Goal: Task Accomplishment & Management: Complete application form

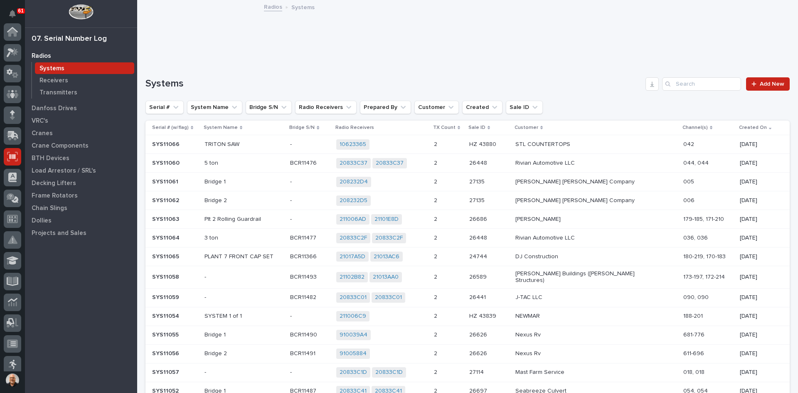
scroll to position [125, 0]
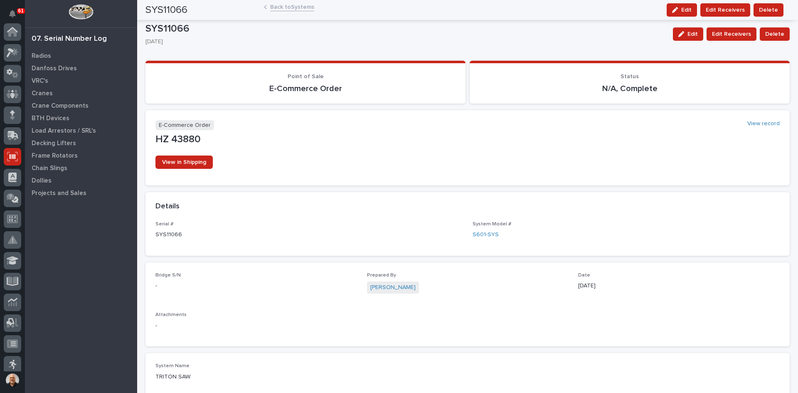
scroll to position [125, 0]
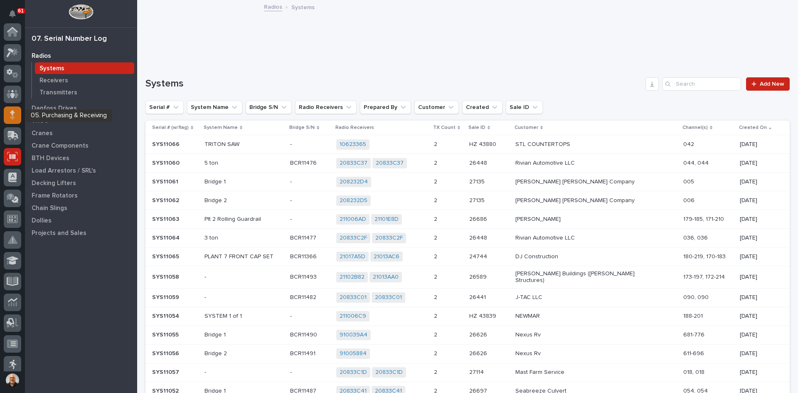
click at [12, 113] on icon at bounding box center [12, 112] width 5 height 5
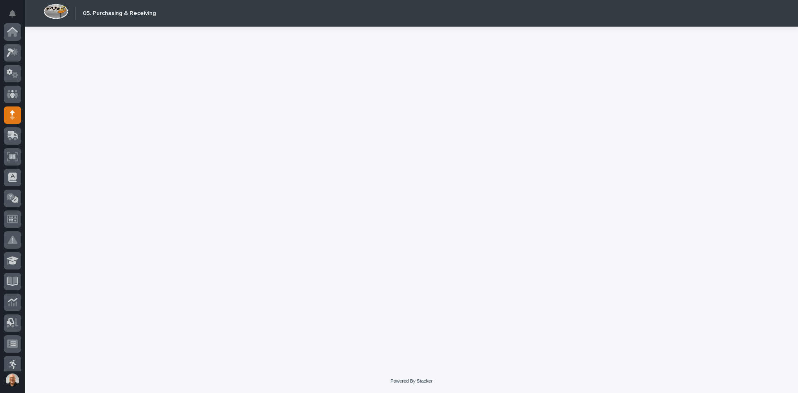
scroll to position [83, 0]
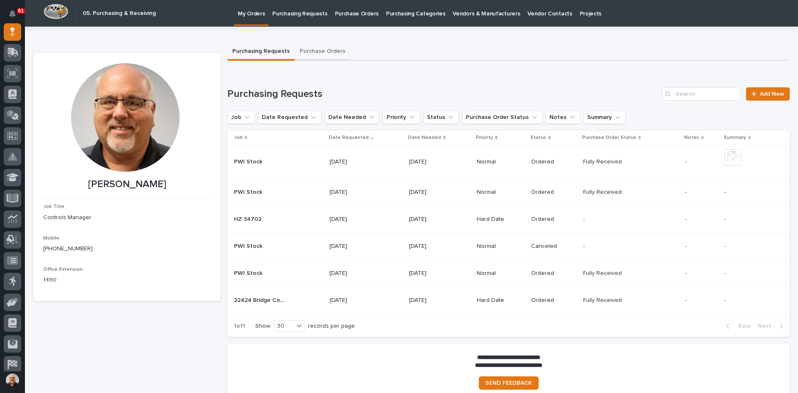
click at [318, 52] on button "Purchase Orders" at bounding box center [323, 51] width 56 height 17
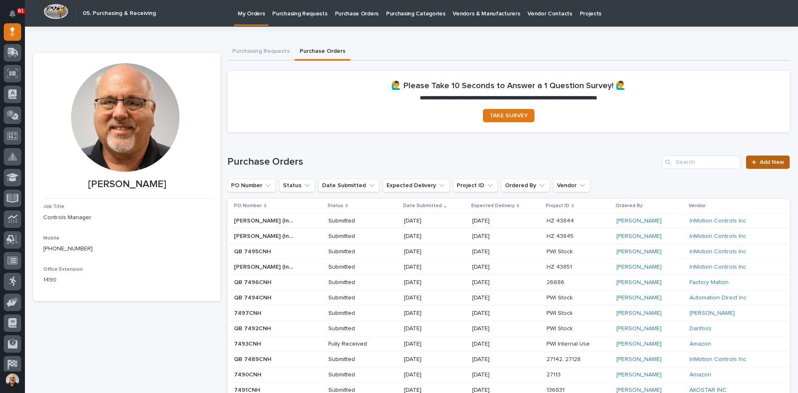
click at [761, 161] on span "Add New" at bounding box center [772, 162] width 25 height 6
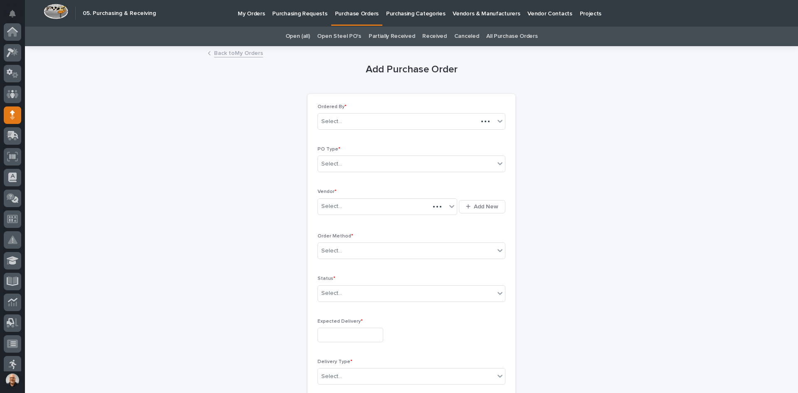
scroll to position [83, 0]
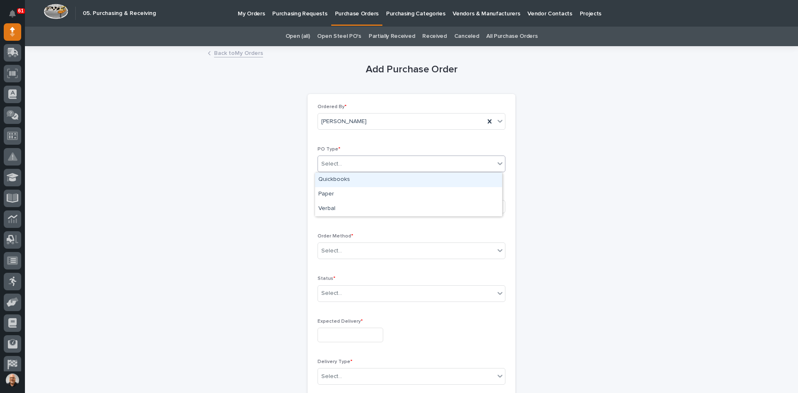
click at [349, 164] on div "Select..." at bounding box center [406, 164] width 177 height 14
click at [340, 180] on div "Quickbooks" at bounding box center [408, 180] width 187 height 15
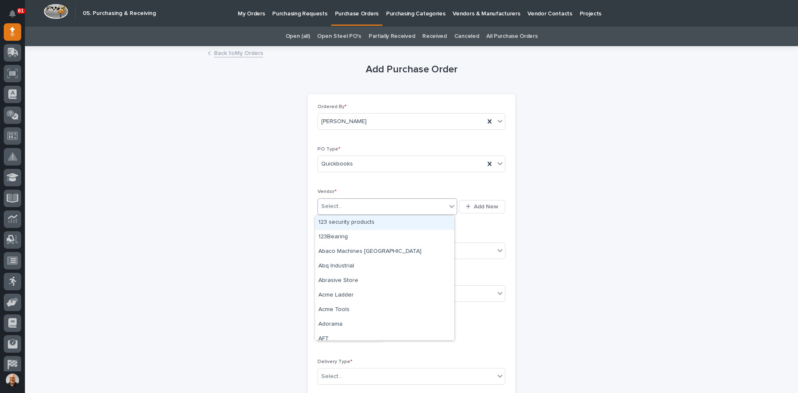
click at [344, 205] on div "Select..." at bounding box center [382, 207] width 128 height 14
type input "****"
click at [343, 236] on div "Automation Direct Inc" at bounding box center [384, 237] width 139 height 15
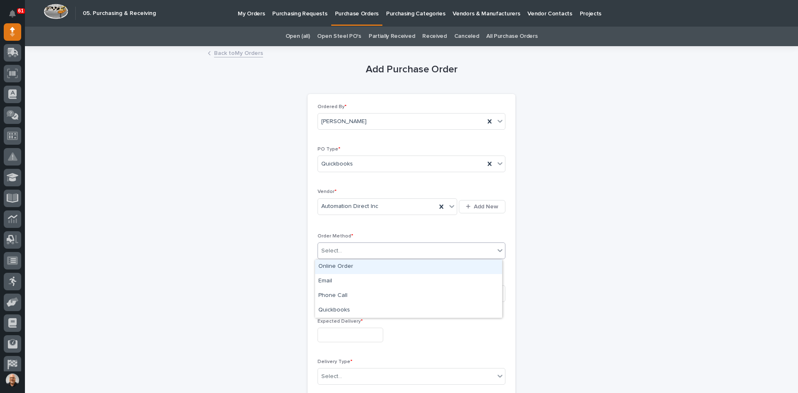
click at [342, 249] on div "Select..." at bounding box center [406, 251] width 177 height 14
click at [341, 266] on div "Online Order" at bounding box center [408, 266] width 187 height 15
click at [338, 292] on div "Select..." at bounding box center [331, 293] width 21 height 9
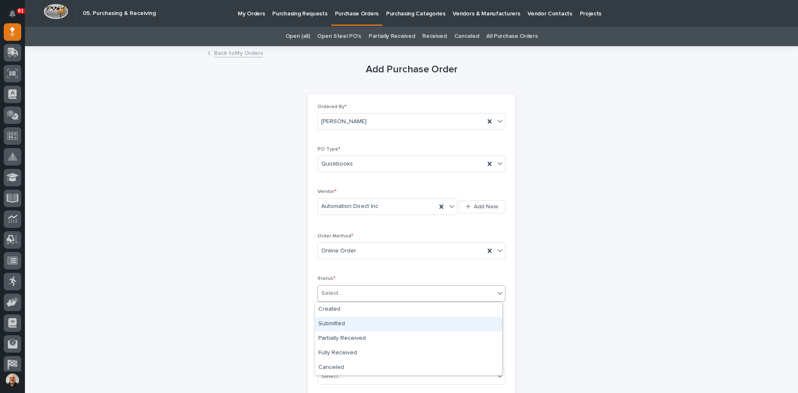
click at [337, 322] on div "Submitted" at bounding box center [408, 324] width 187 height 15
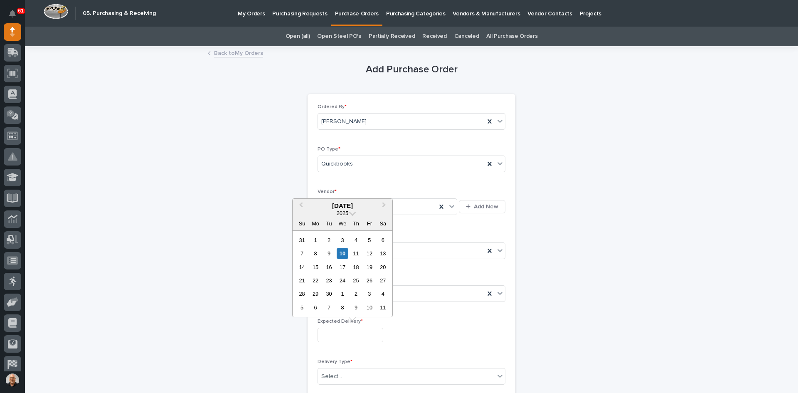
click at [340, 331] on input "text" at bounding box center [351, 335] width 66 height 15
click at [358, 254] on div "11" at bounding box center [355, 253] width 11 height 11
type input "**********"
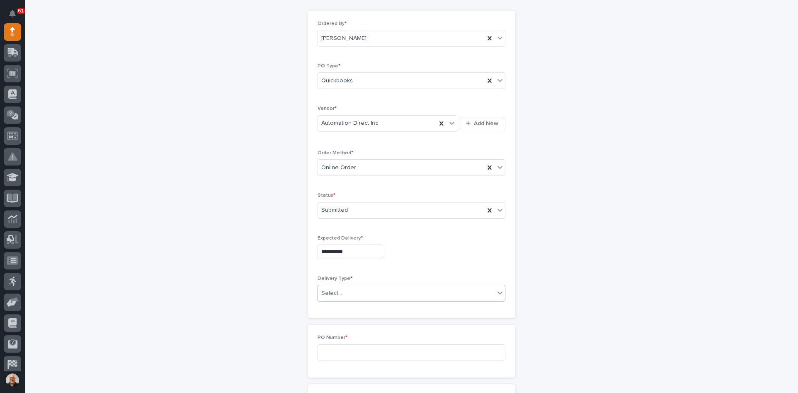
click at [339, 288] on div "Select..." at bounding box center [406, 293] width 177 height 14
click at [340, 308] on div "Deliver to PWI" at bounding box center [408, 309] width 187 height 15
click at [335, 351] on input at bounding box center [412, 352] width 188 height 17
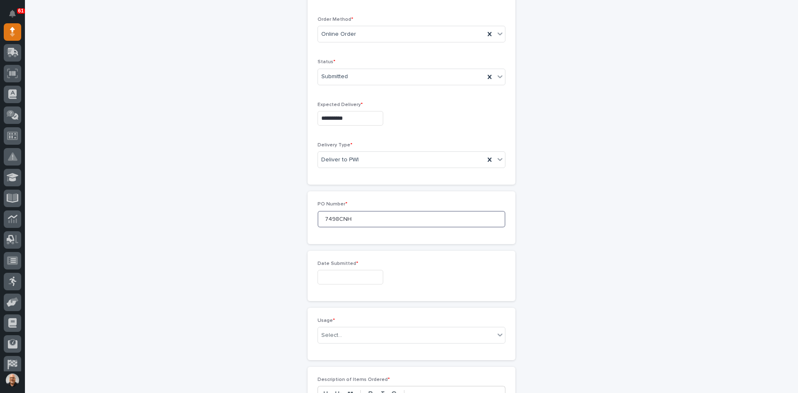
scroll to position [249, 0]
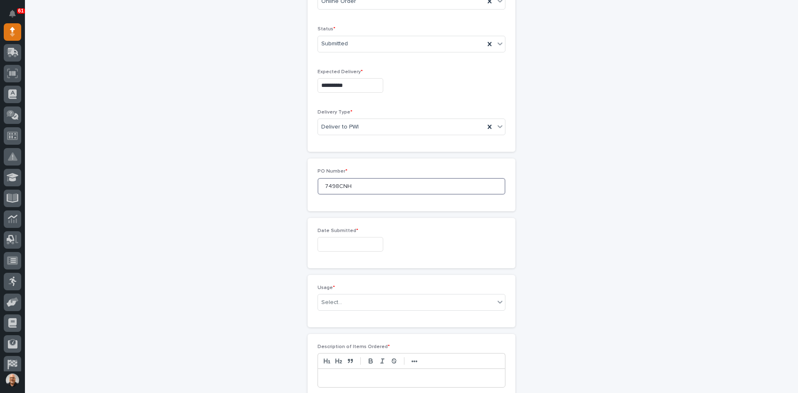
type input "7498CNH"
click at [335, 244] on input "text" at bounding box center [351, 244] width 66 height 15
click at [345, 162] on div "10" at bounding box center [342, 162] width 11 height 11
type input "**********"
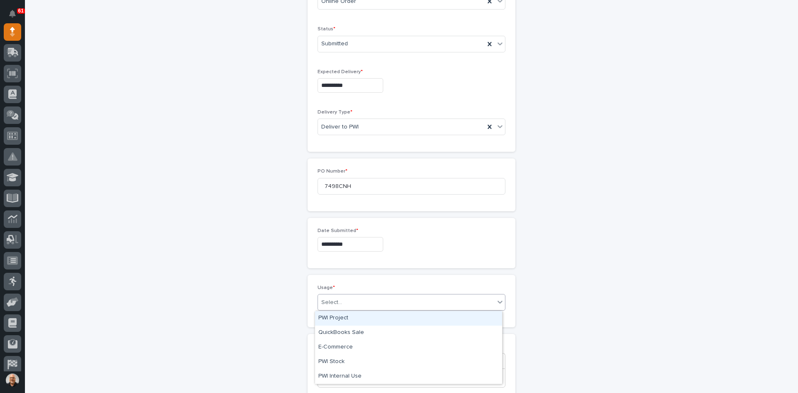
click at [341, 298] on div "Select..." at bounding box center [406, 303] width 177 height 14
click at [341, 318] on div "PWI Project" at bounding box center [408, 318] width 187 height 15
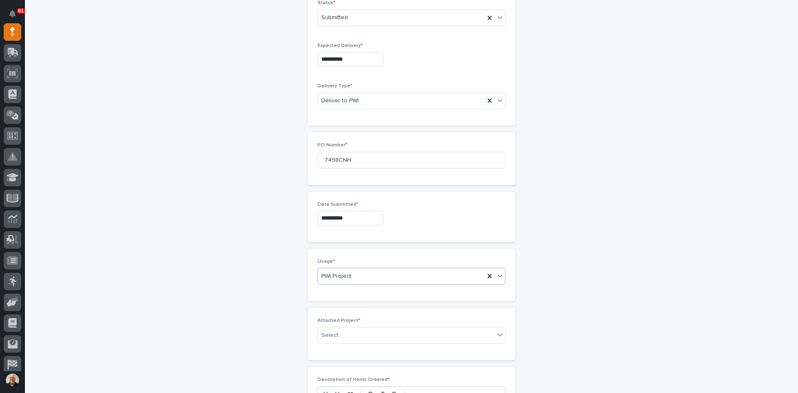
scroll to position [279, 0]
click at [346, 329] on div "Select..." at bounding box center [406, 332] width 177 height 14
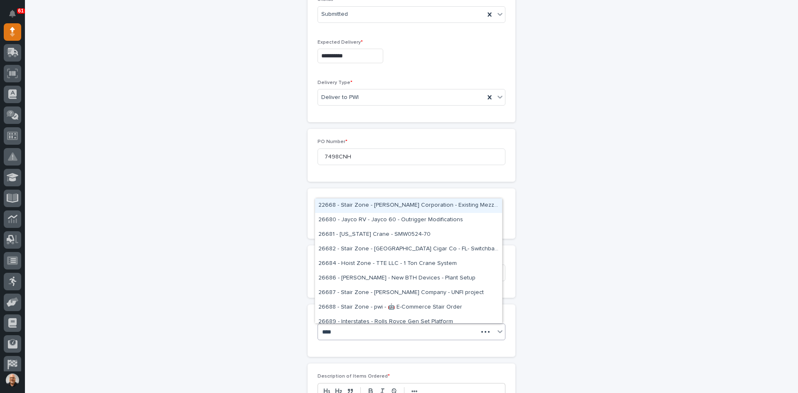
type input "*****"
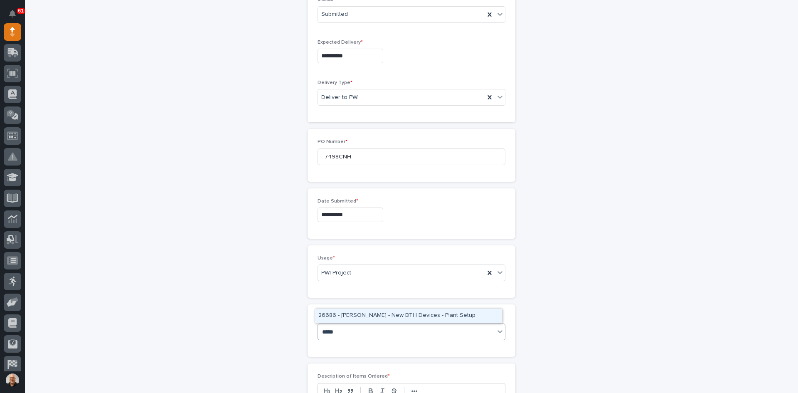
click at [390, 317] on div "26686 - Brinkley RV - New BTH Devices - Plant Setup" at bounding box center [408, 315] width 187 height 15
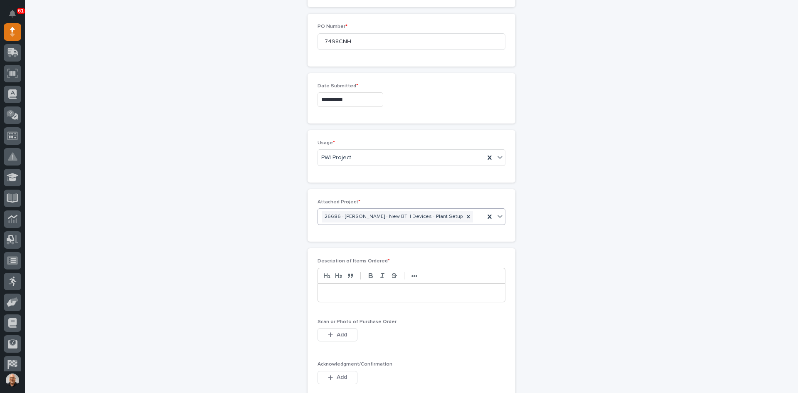
scroll to position [404, 0]
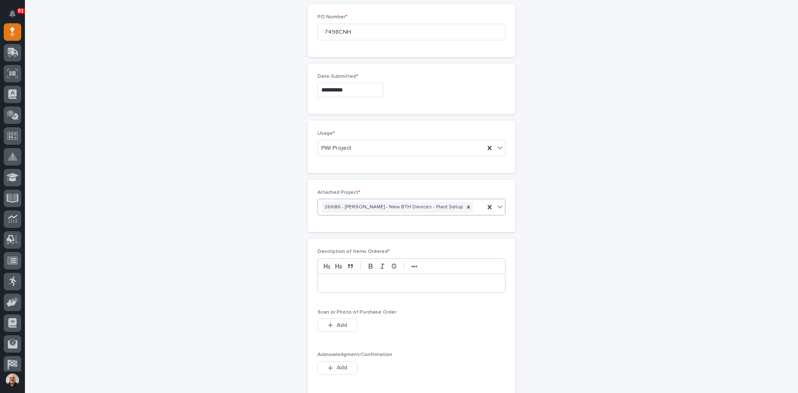
click at [328, 283] on p at bounding box center [411, 283] width 175 height 8
click at [338, 324] on span "Add" at bounding box center [342, 324] width 10 height 7
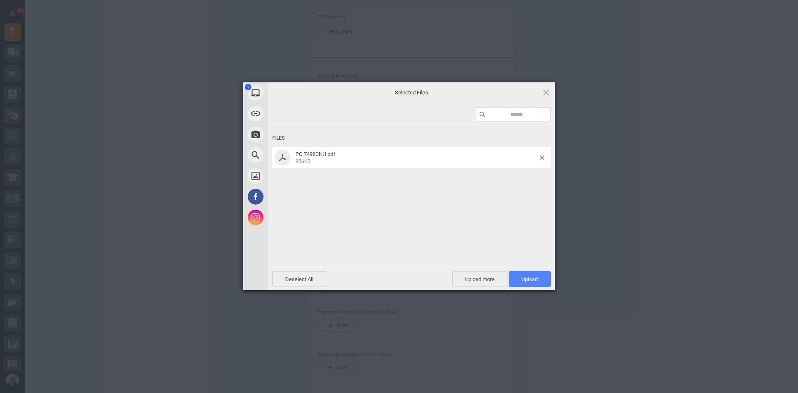
click at [534, 277] on span "Upload 1" at bounding box center [530, 279] width 16 height 6
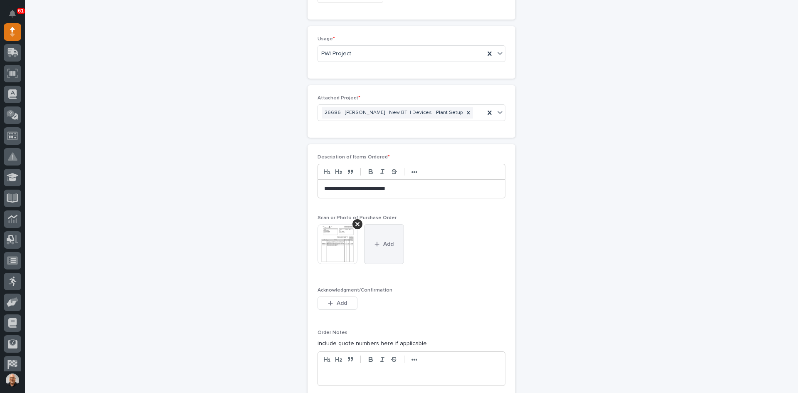
scroll to position [502, 0]
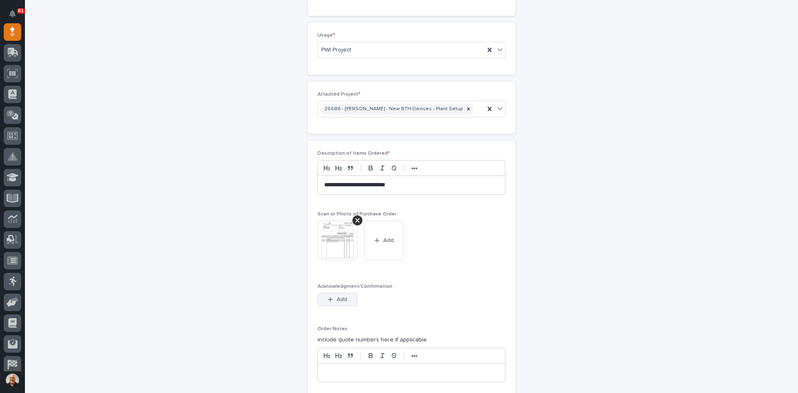
click at [337, 298] on span "Add" at bounding box center [342, 299] width 10 height 7
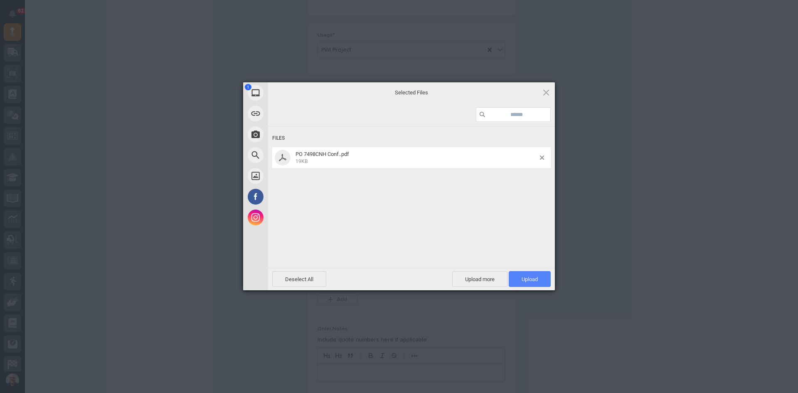
click at [529, 277] on span "Upload 1" at bounding box center [530, 279] width 16 height 6
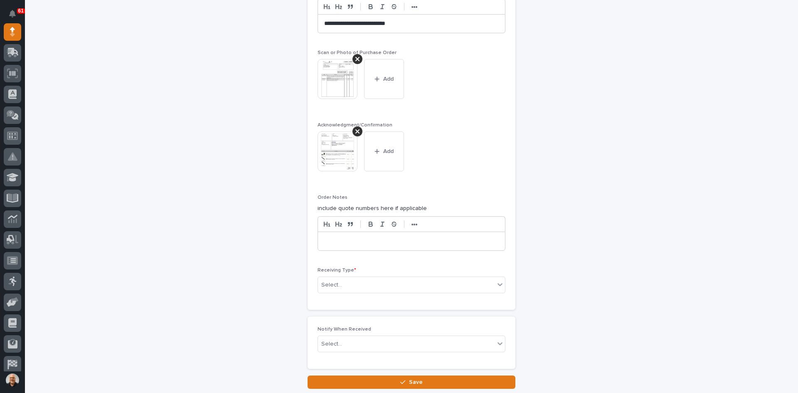
scroll to position [683, 0]
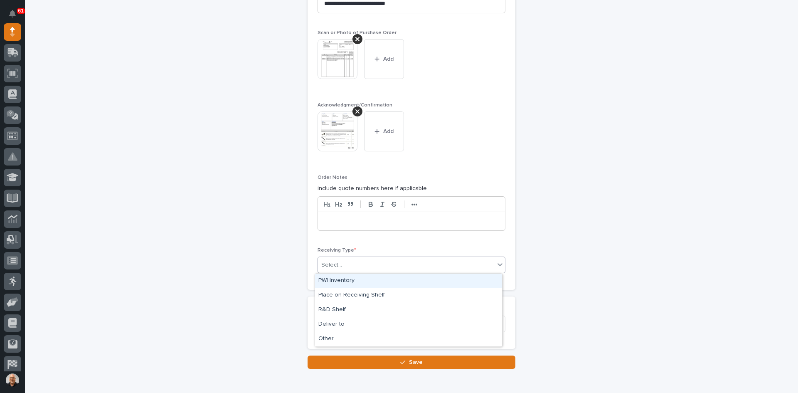
click at [342, 264] on div "Select..." at bounding box center [406, 265] width 177 height 14
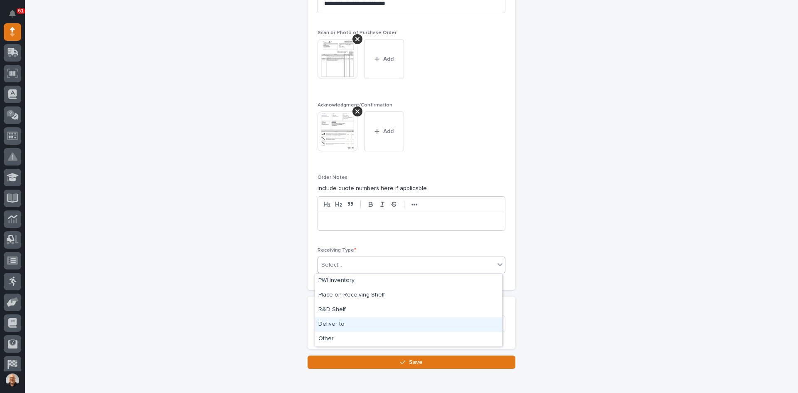
click at [336, 320] on div "Deliver to" at bounding box center [408, 324] width 187 height 15
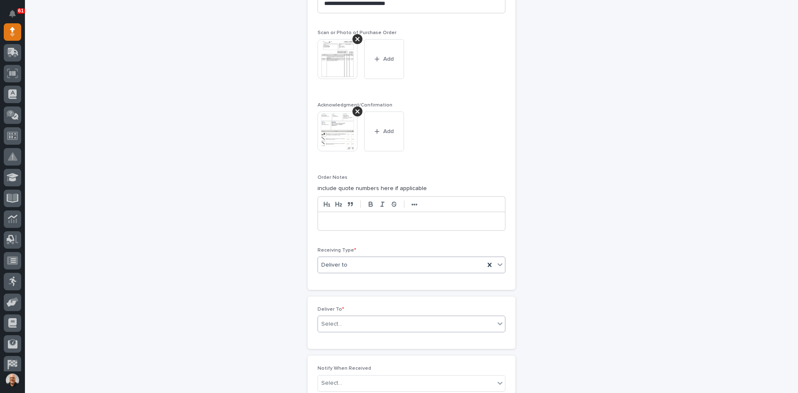
click at [343, 322] on div "Select..." at bounding box center [406, 324] width 177 height 14
type input "***"
click at [343, 355] on div "[PERSON_NAME]" at bounding box center [408, 354] width 187 height 15
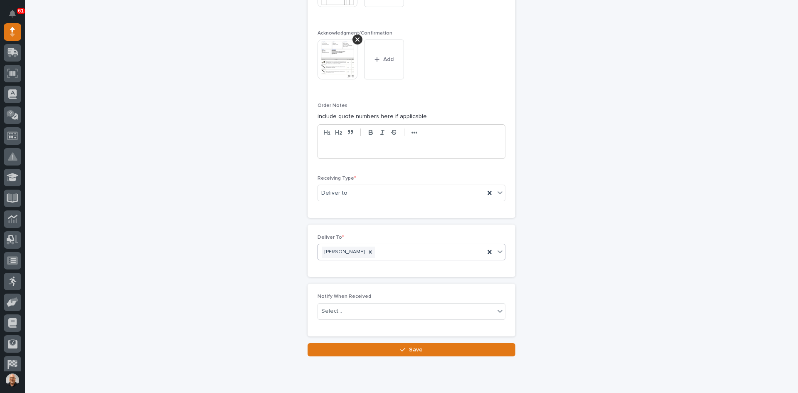
scroll to position [766, 0]
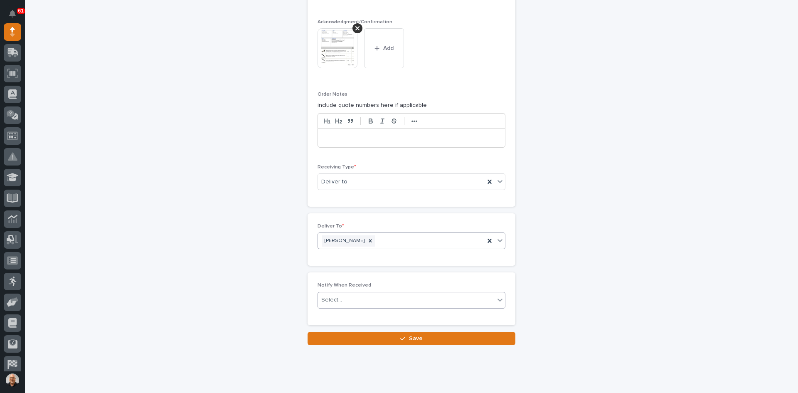
click at [343, 300] on input "text" at bounding box center [343, 299] width 1 height 7
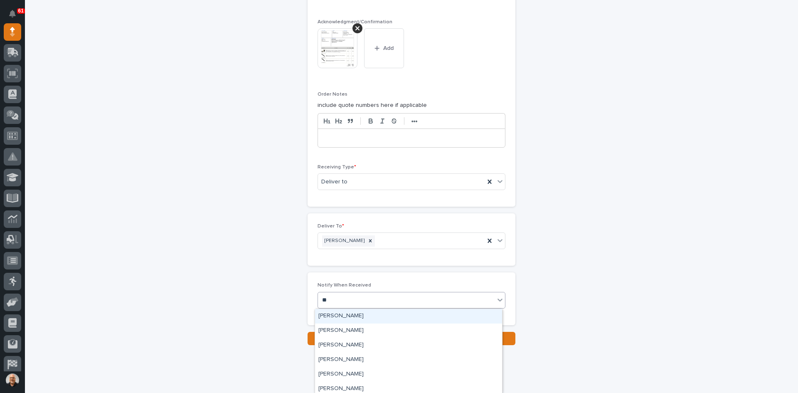
type input "***"
click at [343, 333] on div "[PERSON_NAME]" at bounding box center [408, 330] width 187 height 15
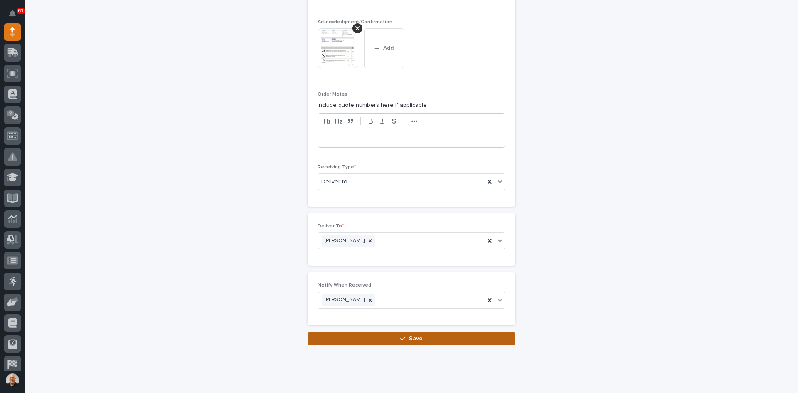
click at [409, 337] on span "Save" at bounding box center [416, 338] width 14 height 7
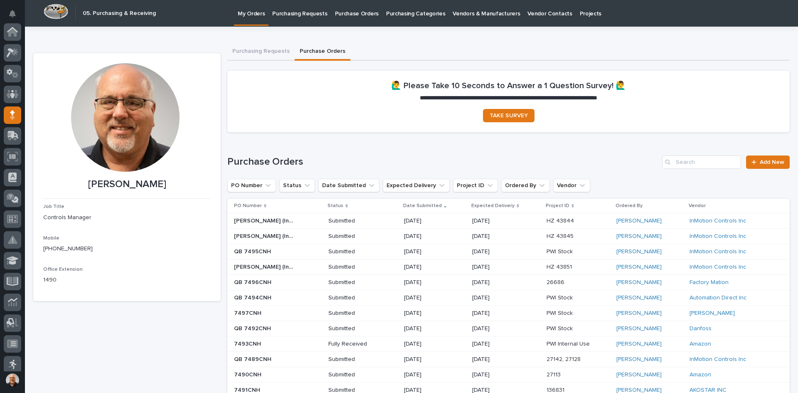
scroll to position [83, 0]
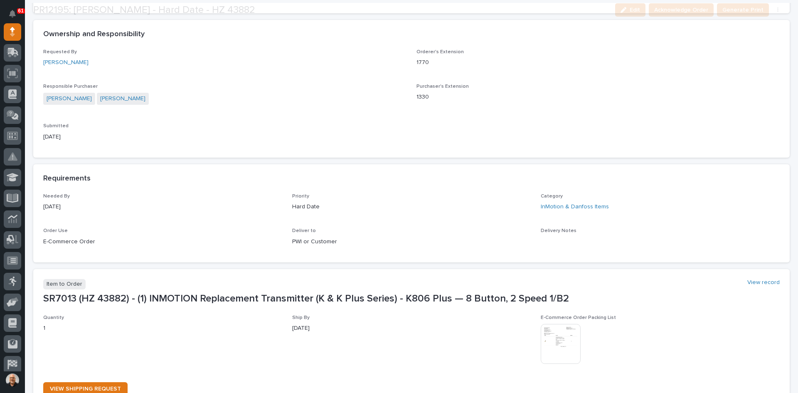
scroll to position [249, 0]
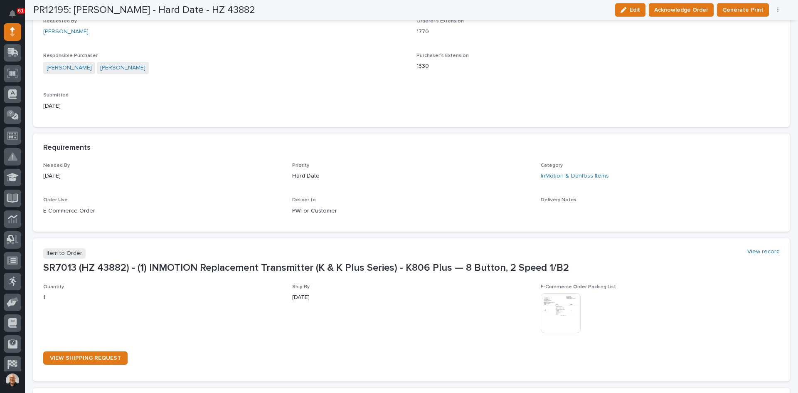
click at [549, 316] on img at bounding box center [561, 313] width 40 height 40
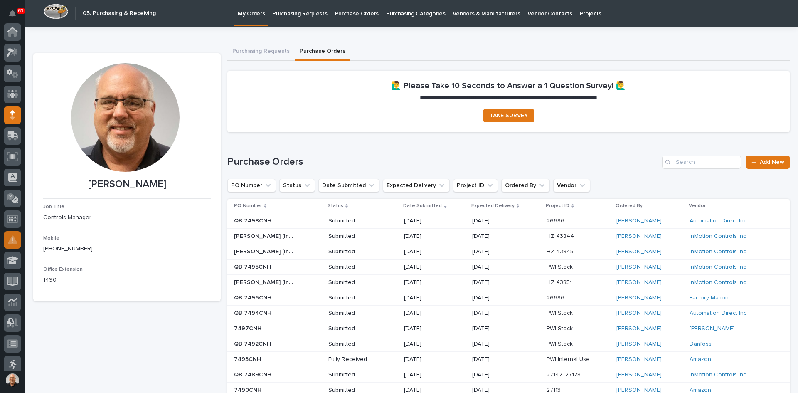
scroll to position [83, 0]
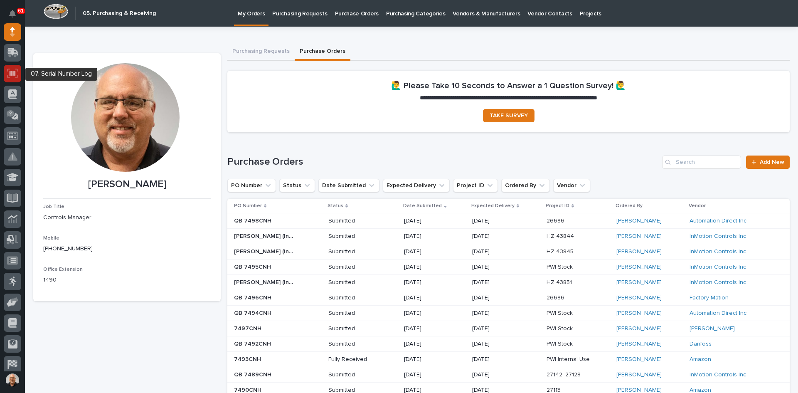
click at [10, 75] on icon at bounding box center [13, 73] width 6 height 5
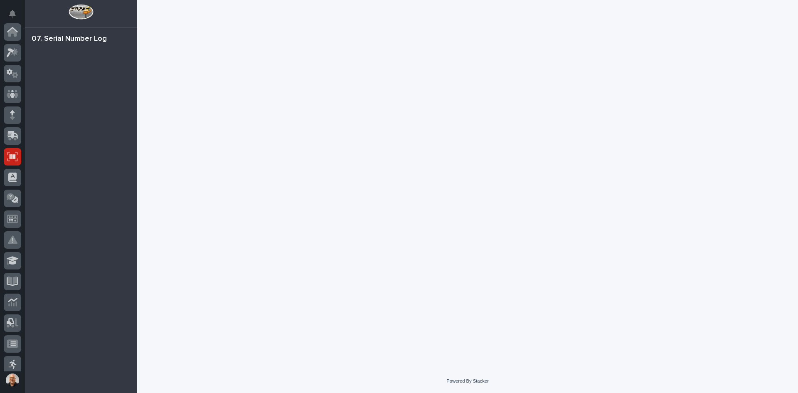
scroll to position [125, 0]
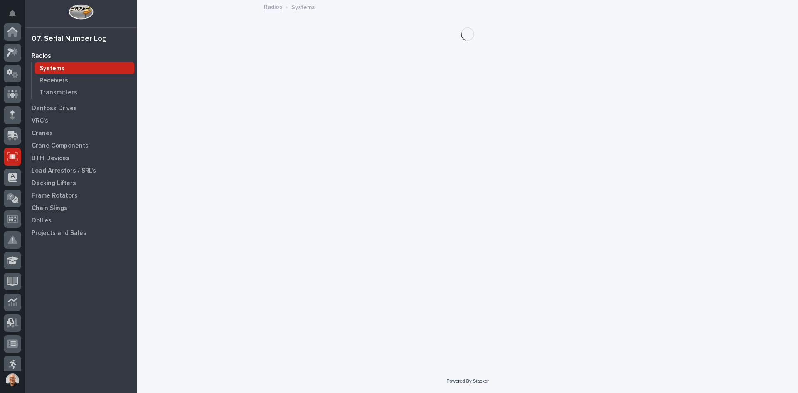
scroll to position [125, 0]
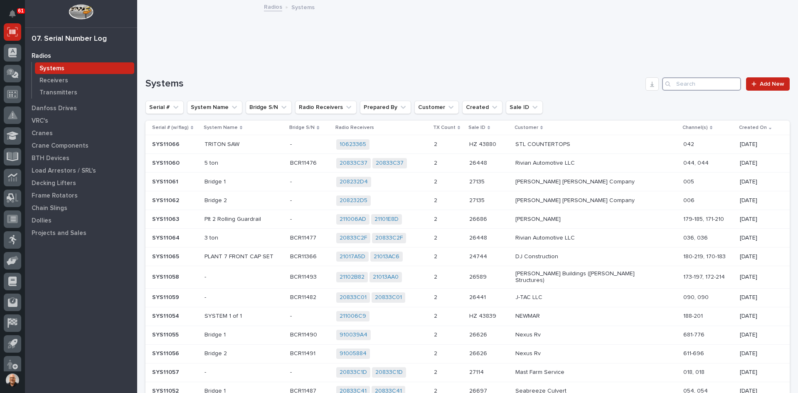
click at [678, 81] on input "Search" at bounding box center [701, 83] width 79 height 13
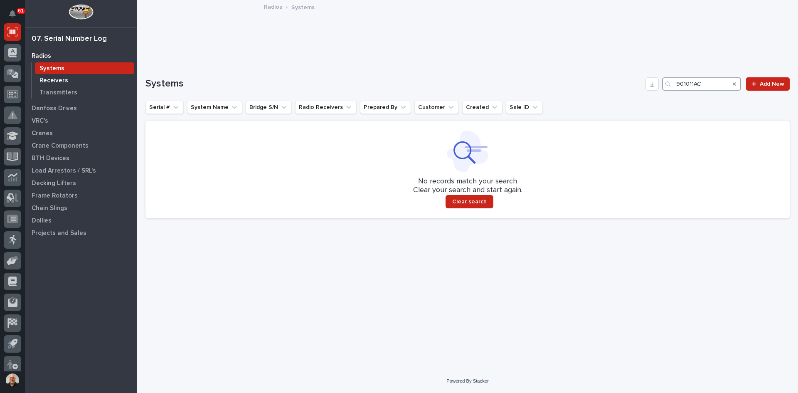
type input "901011AC"
click at [47, 80] on p "Receivers" at bounding box center [53, 80] width 29 height 7
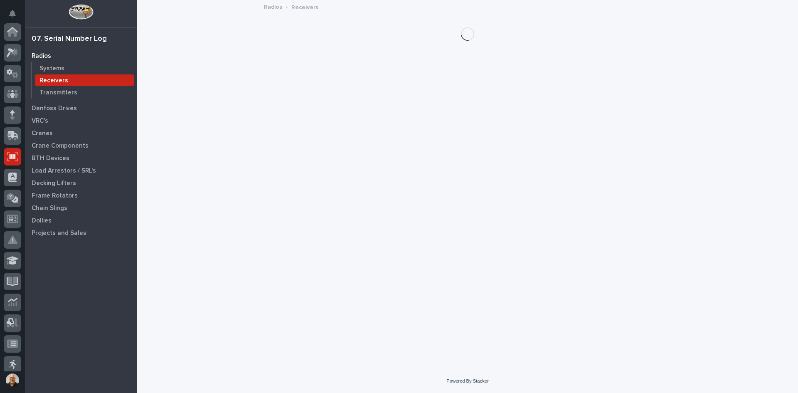
scroll to position [125, 0]
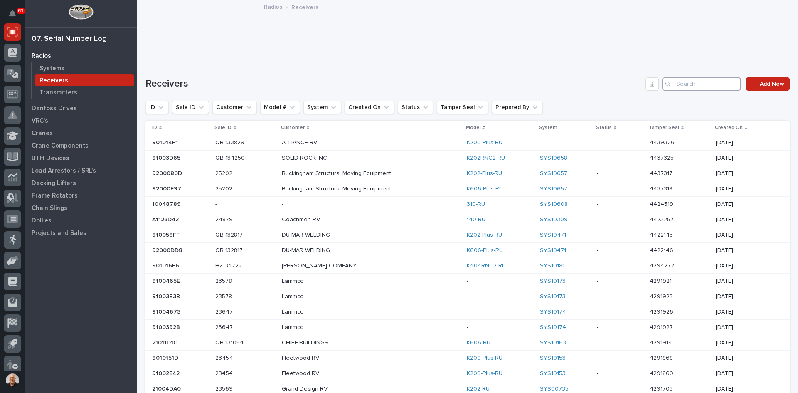
click at [673, 86] on input "Search" at bounding box center [701, 83] width 79 height 13
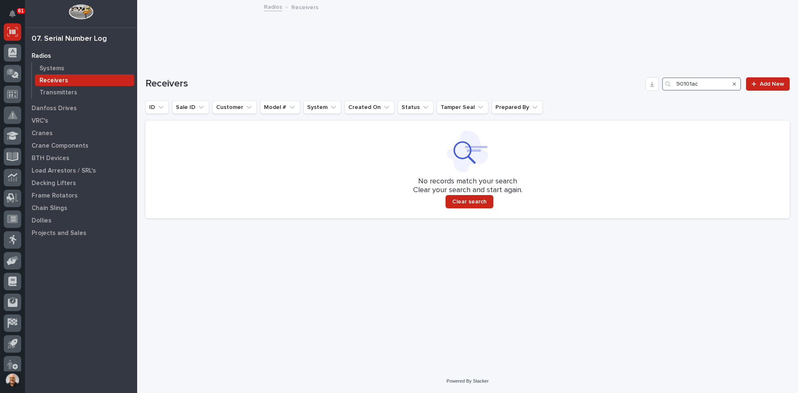
click at [692, 84] on input "90101ac" at bounding box center [701, 83] width 79 height 13
type input "901011ac"
click at [52, 67] on p "Systems" at bounding box center [51, 68] width 25 height 7
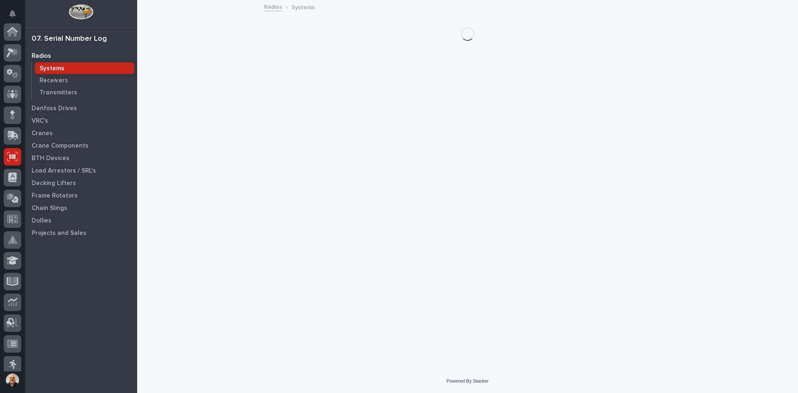
scroll to position [125, 0]
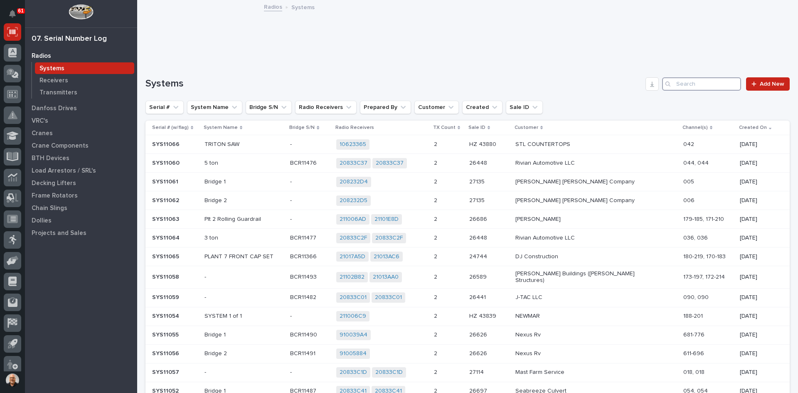
click at [685, 83] on input "Search" at bounding box center [701, 83] width 79 height 13
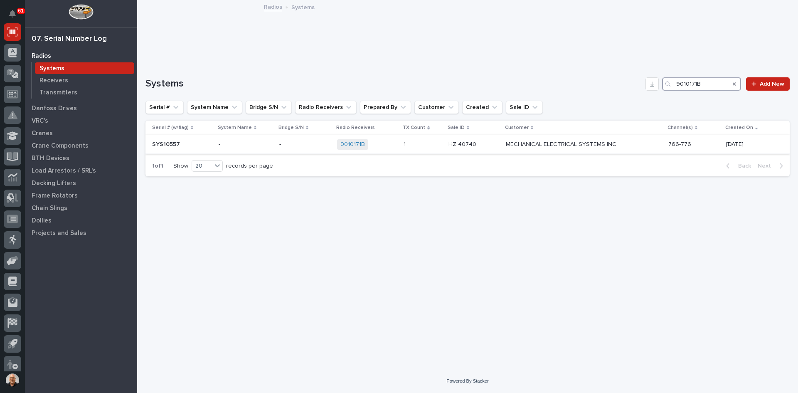
type input "9010171B"
click at [425, 141] on p at bounding box center [423, 144] width 38 height 7
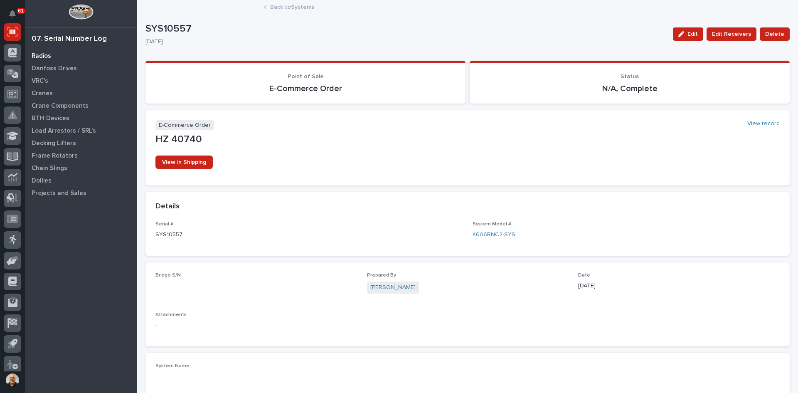
click at [46, 54] on p "Radios" at bounding box center [42, 55] width 20 height 7
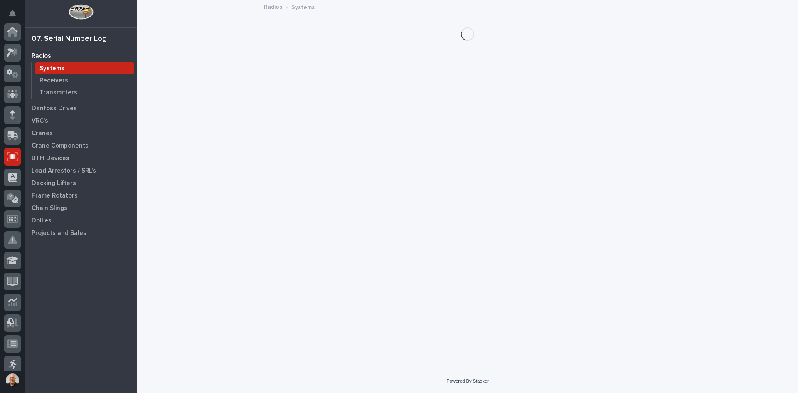
scroll to position [125, 0]
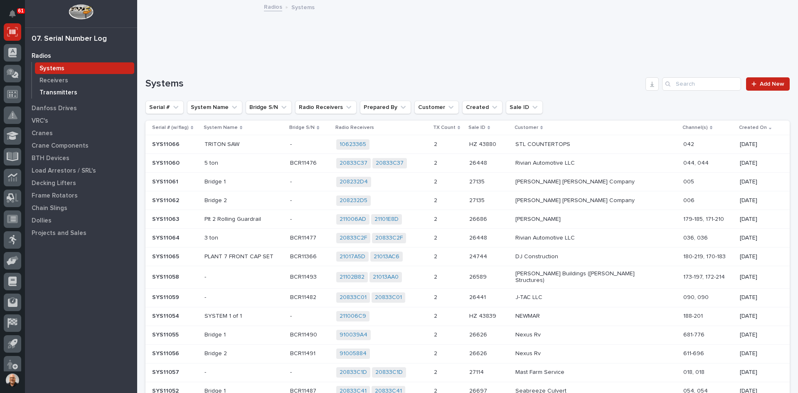
click at [64, 91] on p "Transmitters" at bounding box center [58, 92] width 38 height 7
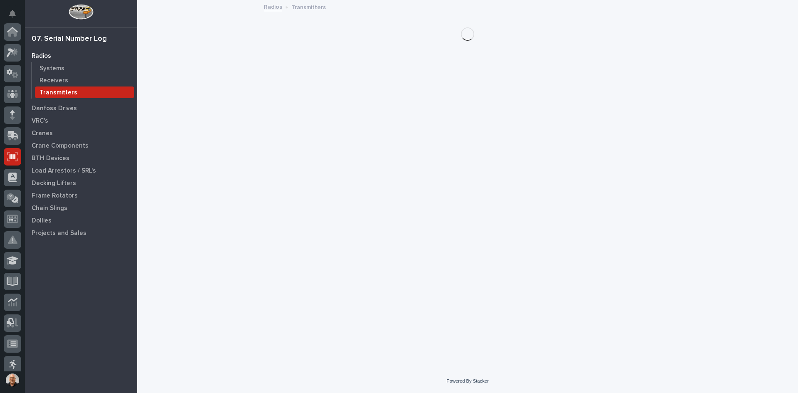
scroll to position [125, 0]
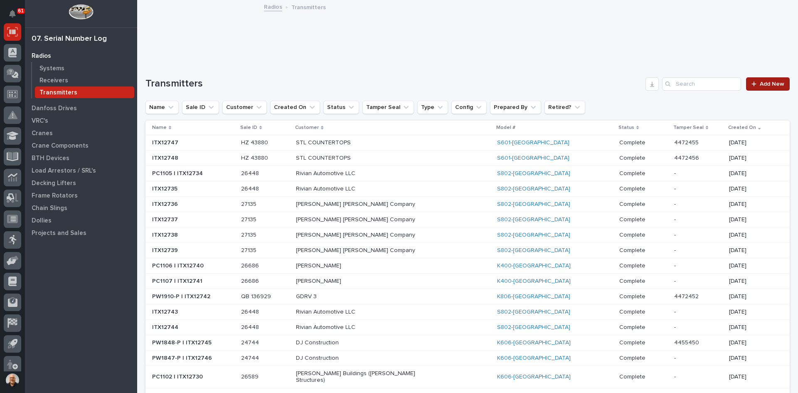
click at [760, 81] on span "Add New" at bounding box center [772, 84] width 25 height 6
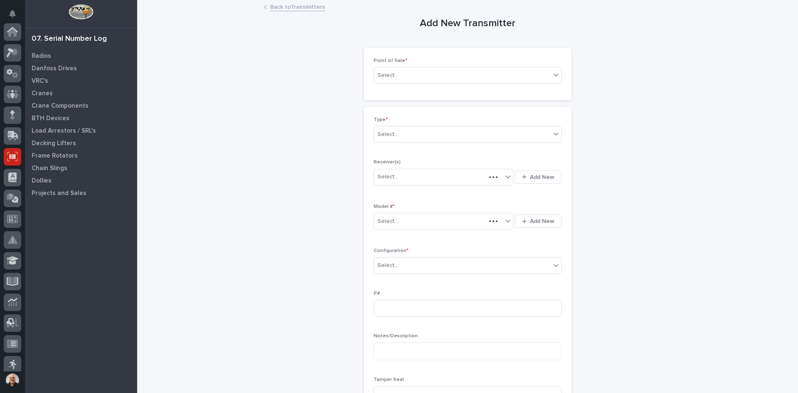
scroll to position [125, 0]
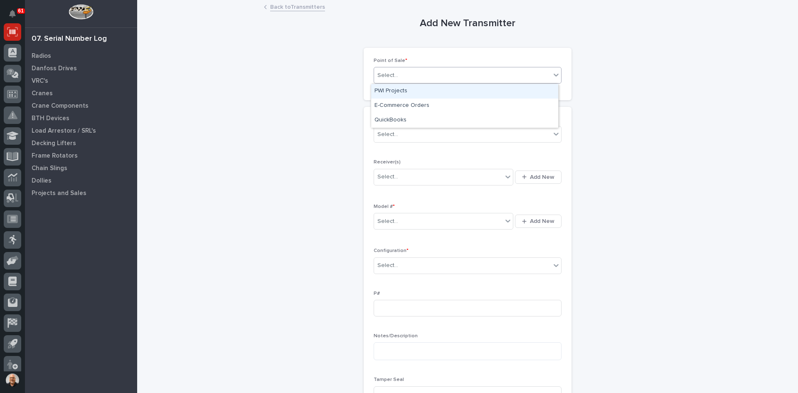
click at [405, 75] on div "Select..." at bounding box center [462, 76] width 177 height 14
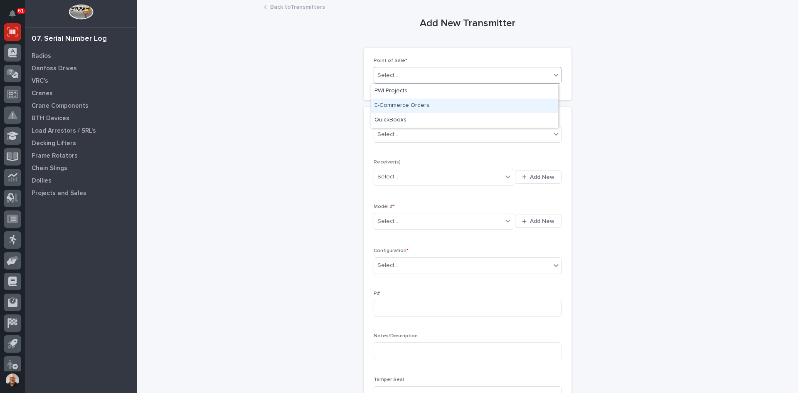
click at [398, 103] on div "E-Commerce Orders" at bounding box center [464, 106] width 187 height 15
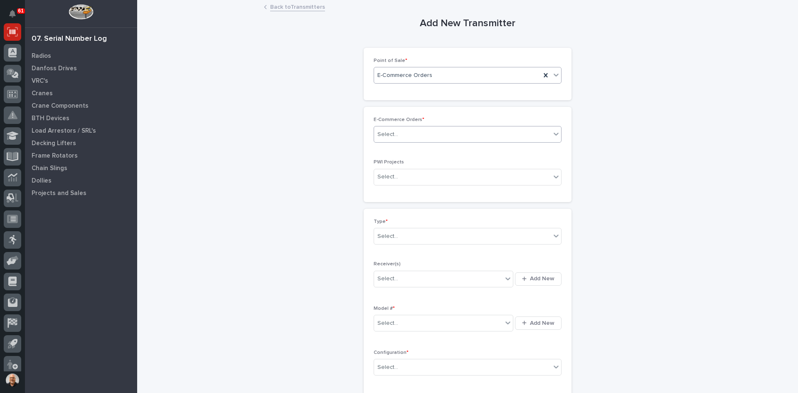
click at [399, 131] on input "text" at bounding box center [399, 134] width 1 height 7
type input "*****"
click at [403, 149] on div "HZ 43879" at bounding box center [464, 150] width 187 height 15
click at [402, 234] on div "Select..." at bounding box center [462, 236] width 177 height 14
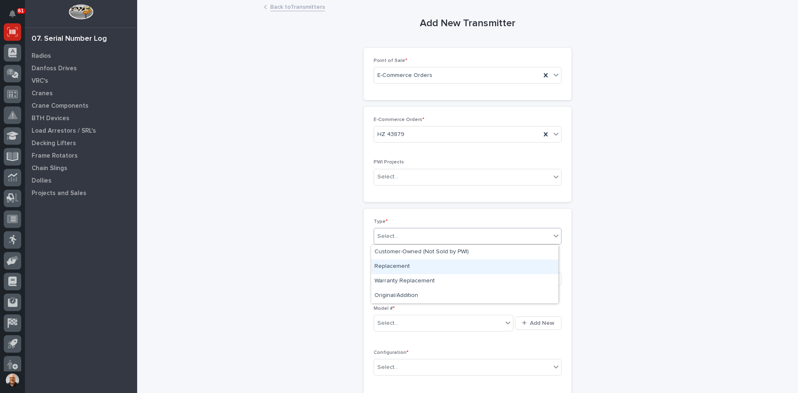
click at [401, 266] on div "Replacement" at bounding box center [464, 266] width 187 height 15
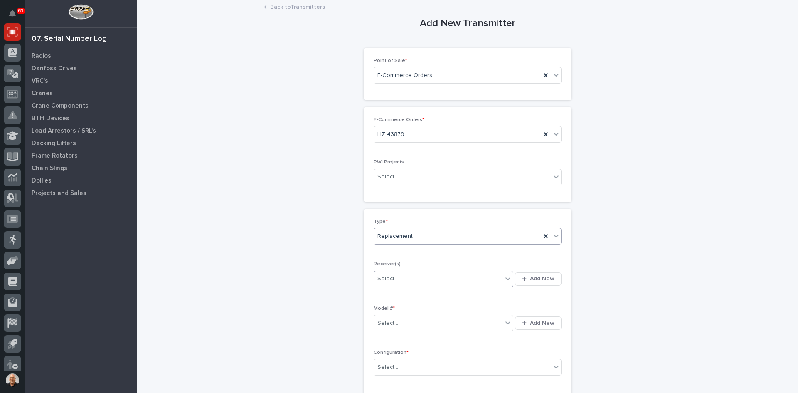
click at [399, 277] on div "Select..." at bounding box center [438, 279] width 128 height 14
type input "********"
click at [390, 293] on div "9010171B" at bounding box center [440, 295] width 139 height 15
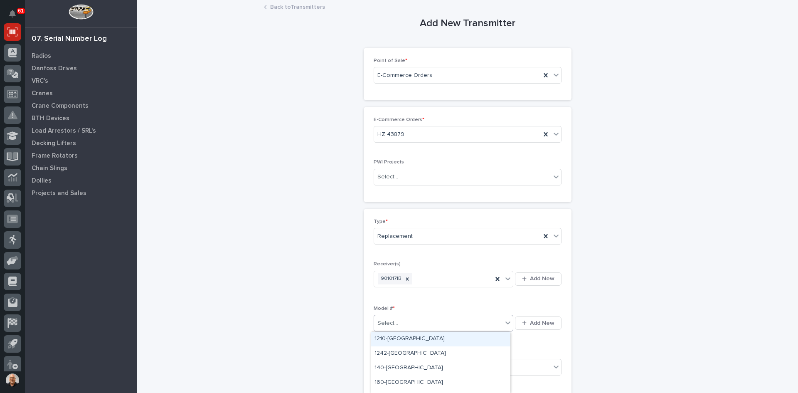
click at [399, 323] on div "Select..." at bounding box center [438, 323] width 128 height 14
type input "***"
click at [397, 365] on div "K606RNC2Q-TX" at bounding box center [440, 368] width 139 height 15
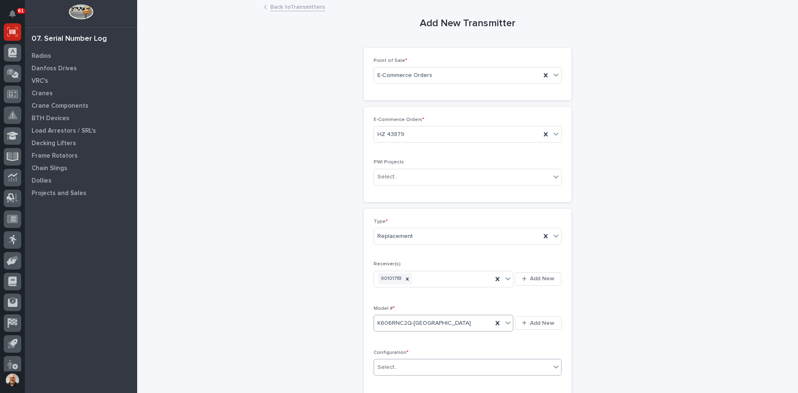
click at [399, 366] on input "text" at bounding box center [399, 367] width 1 height 7
click at [390, 305] on div "Standard" at bounding box center [464, 307] width 187 height 15
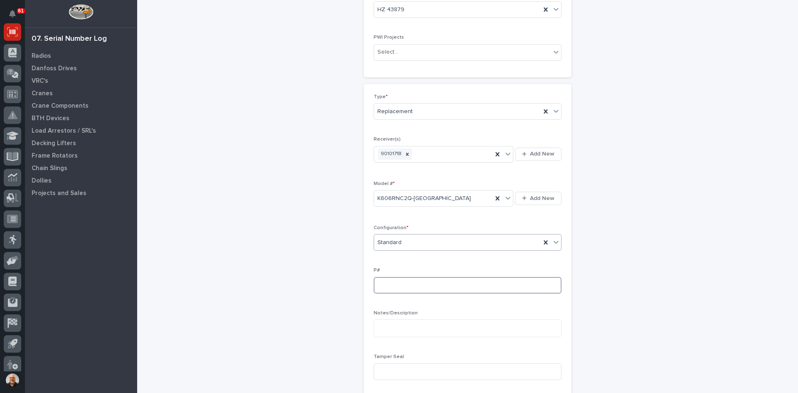
click at [384, 285] on input at bounding box center [468, 285] width 188 height 17
type input "PW1911-P"
click at [382, 370] on input at bounding box center [468, 371] width 188 height 17
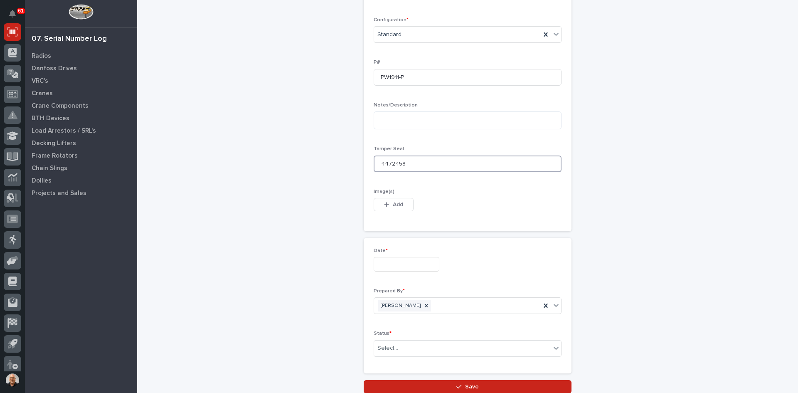
type input "4472458"
click at [390, 266] on input "text" at bounding box center [407, 264] width 66 height 15
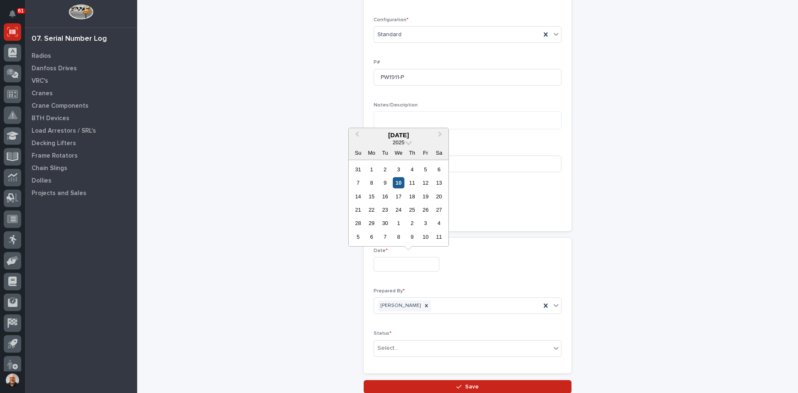
click at [398, 182] on div "10" at bounding box center [398, 182] width 11 height 11
type input "**********"
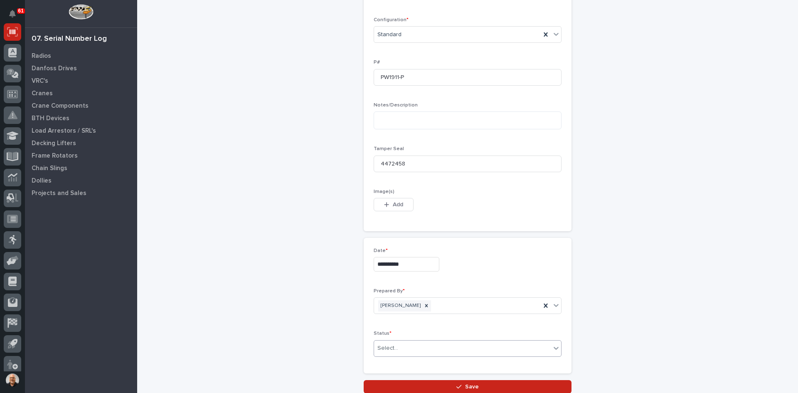
click at [399, 346] on input "text" at bounding box center [399, 348] width 1 height 7
click at [391, 330] on div "Complete" at bounding box center [464, 332] width 187 height 15
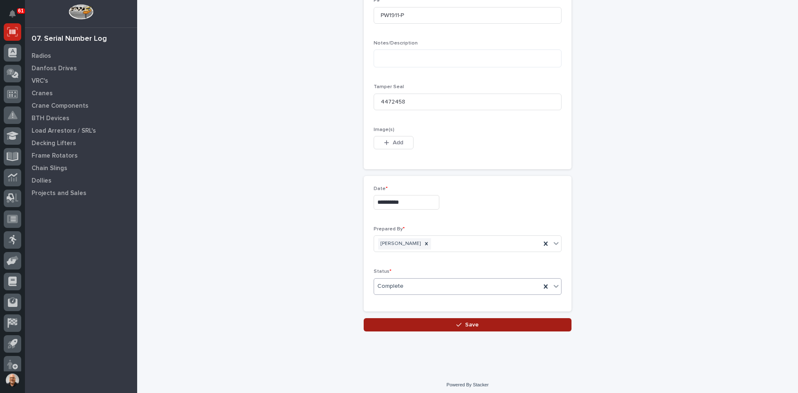
scroll to position [398, 0]
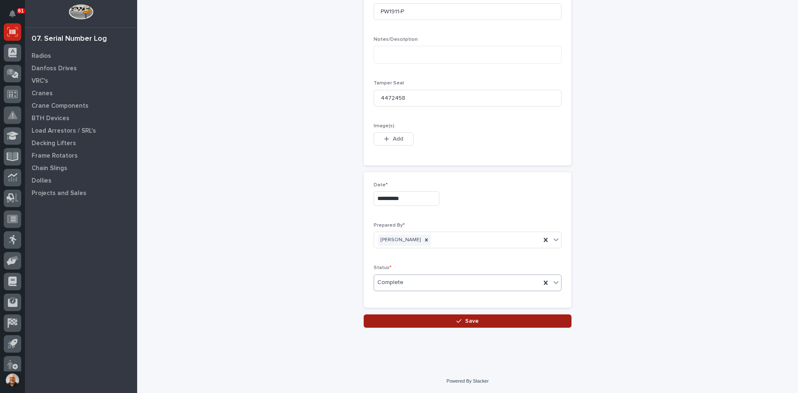
click at [465, 320] on span "Save" at bounding box center [472, 320] width 14 height 7
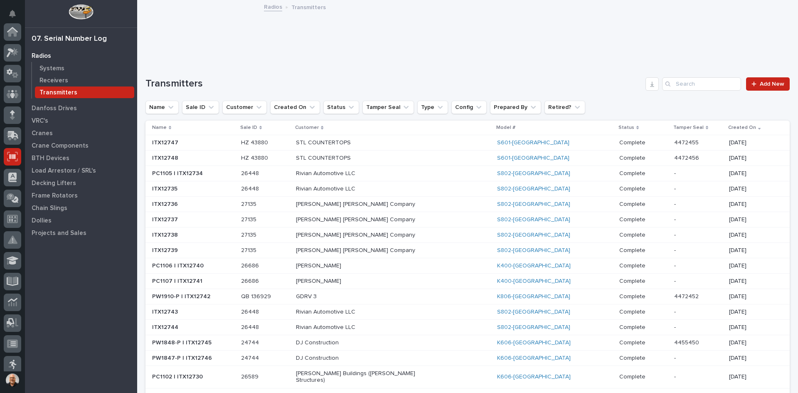
scroll to position [125, 0]
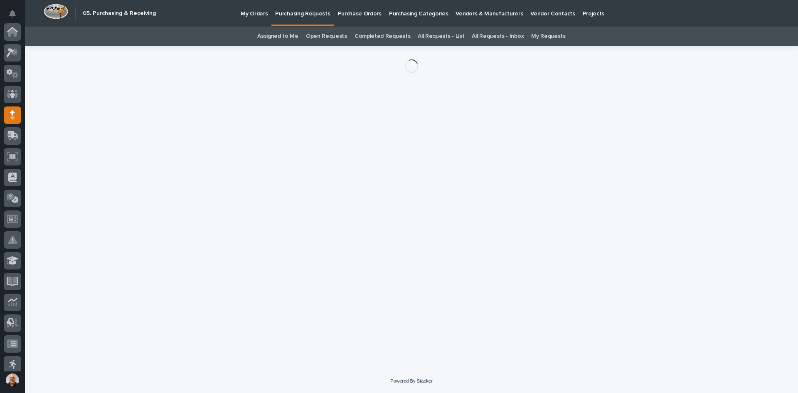
scroll to position [83, 0]
